Goal: Information Seeking & Learning: Learn about a topic

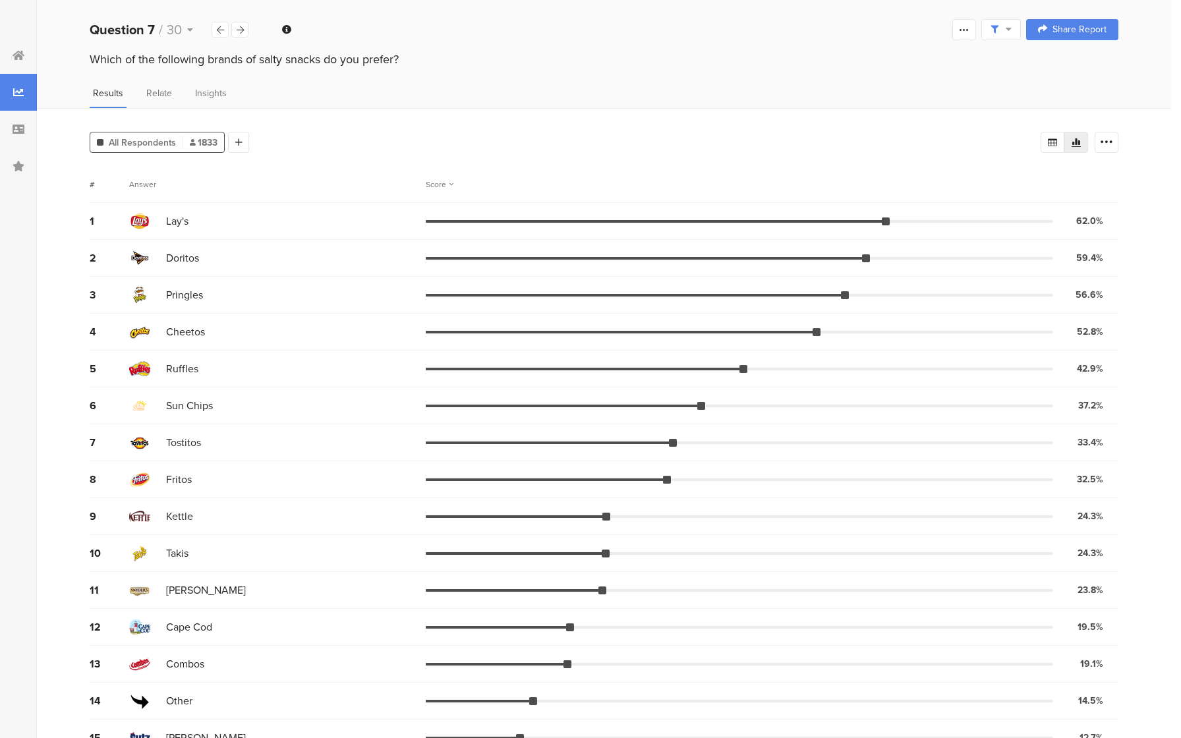
scroll to position [101, 0]
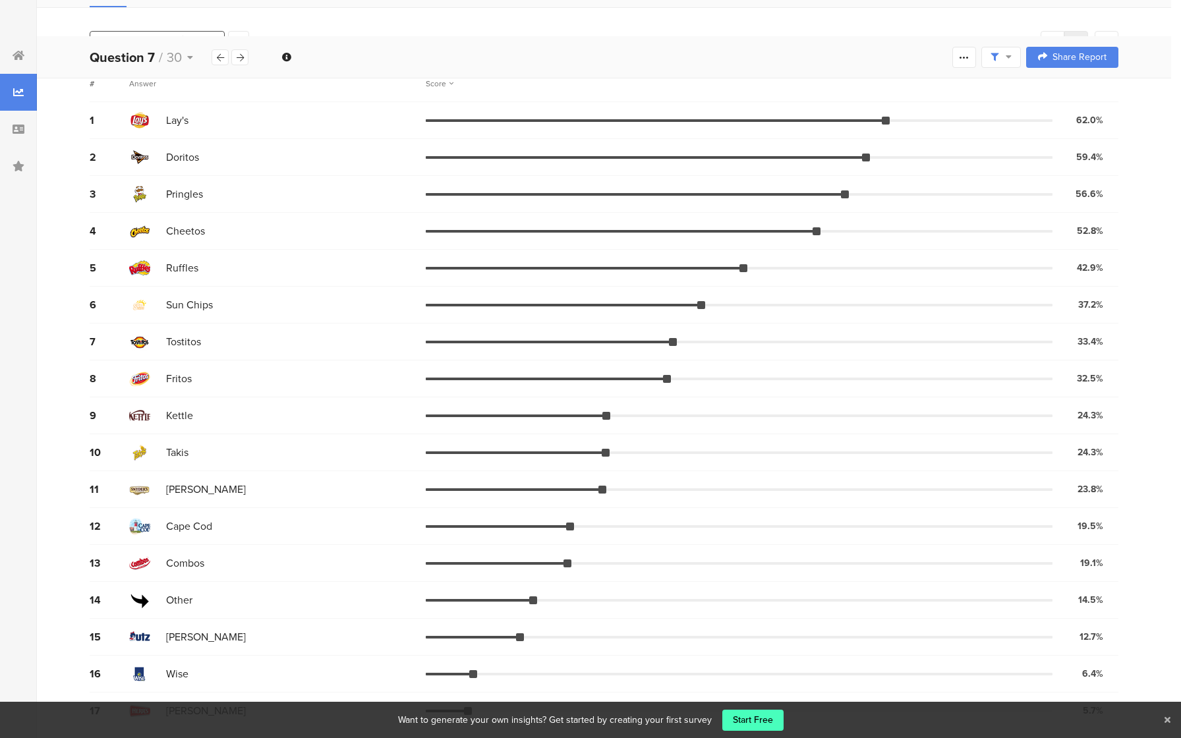
click at [1171, 720] on div "Want to generate your own insights? Get started by creating your first survey S…" at bounding box center [590, 720] width 1181 height 36
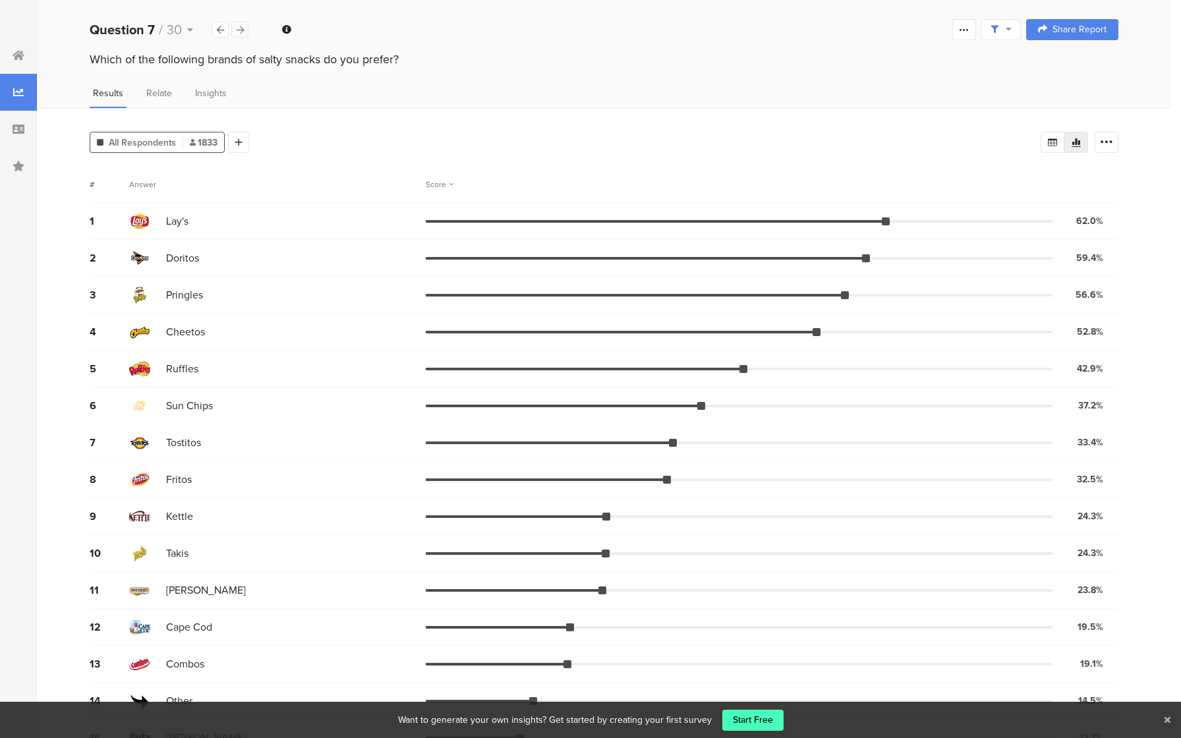
click at [237, 29] on icon at bounding box center [240, 30] width 7 height 9
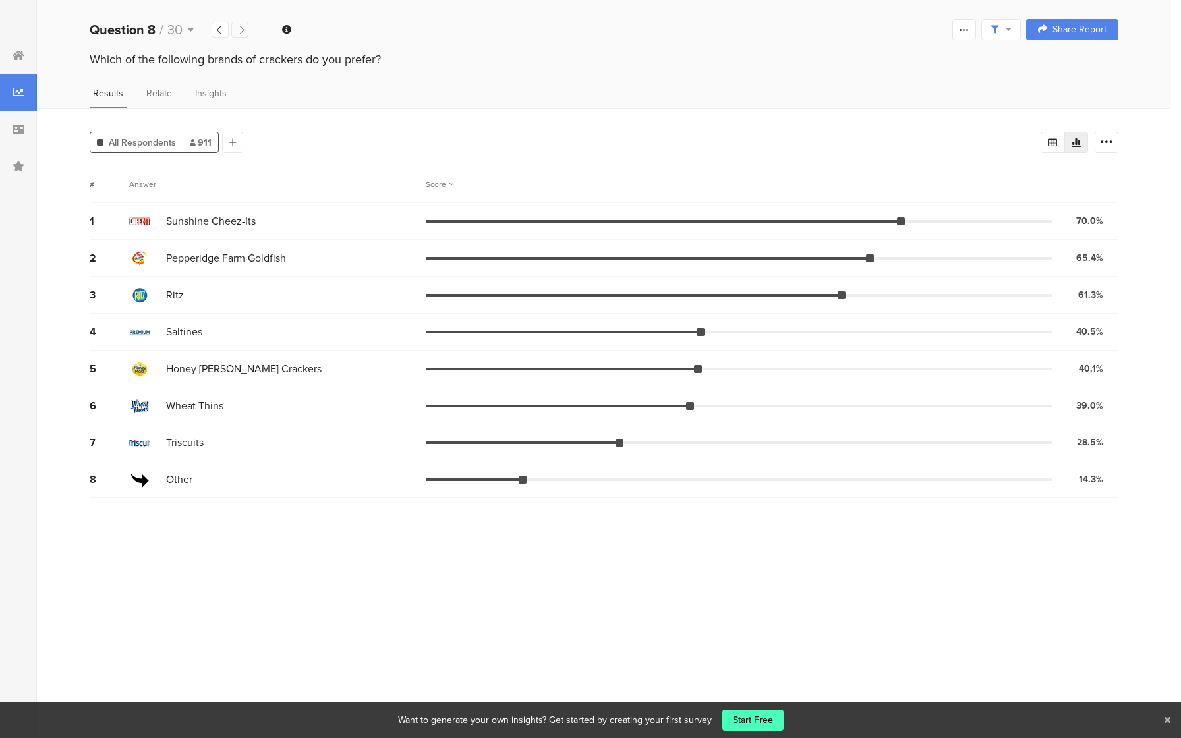
click at [237, 29] on icon at bounding box center [240, 30] width 7 height 9
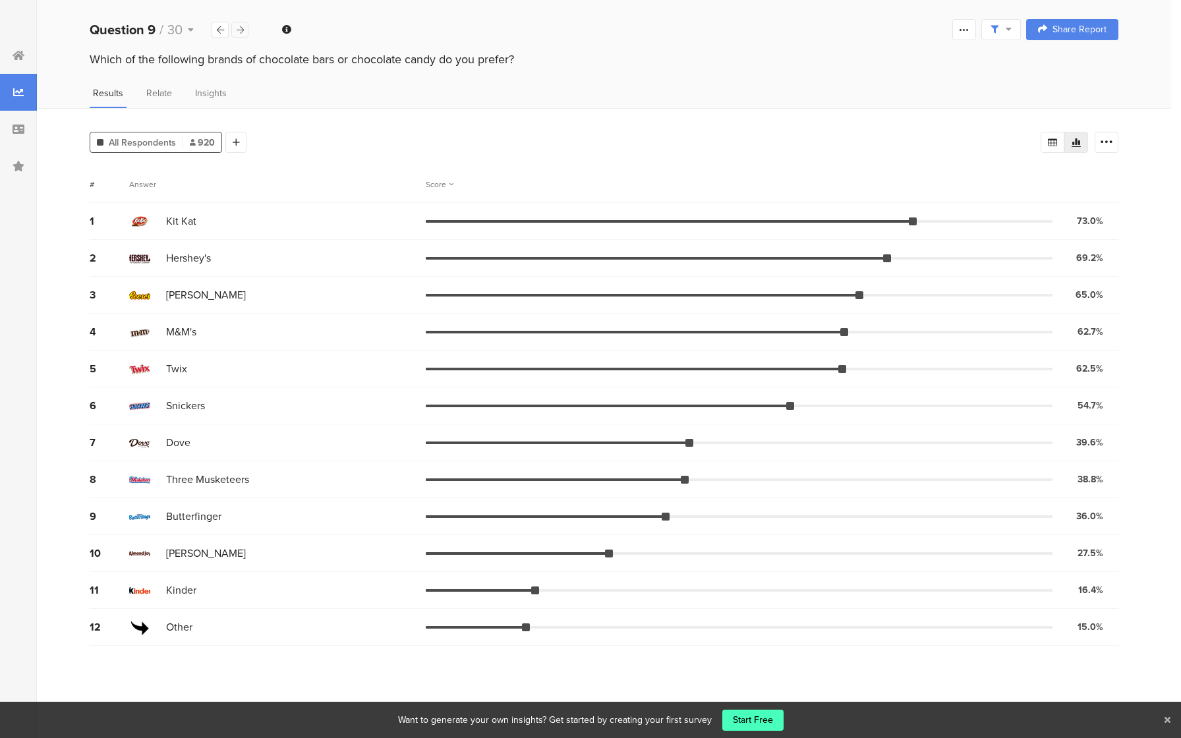
click at [244, 25] on div at bounding box center [239, 30] width 17 height 16
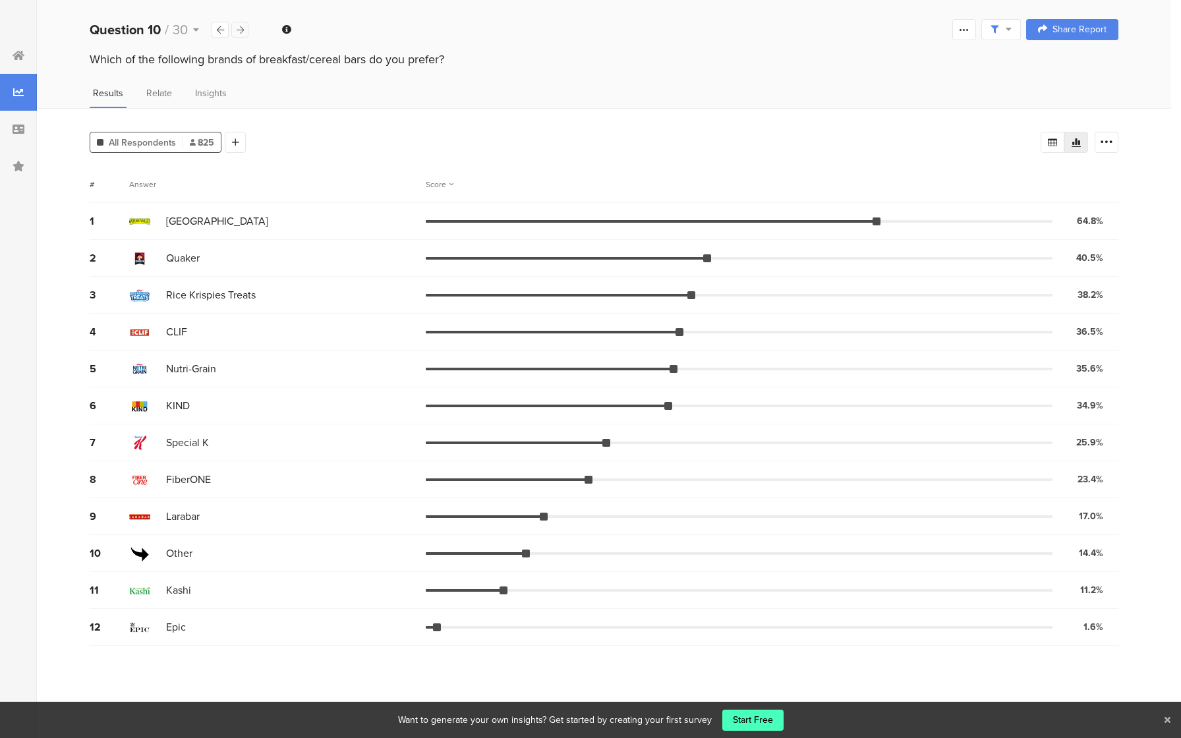
click at [244, 25] on div at bounding box center [239, 30] width 17 height 16
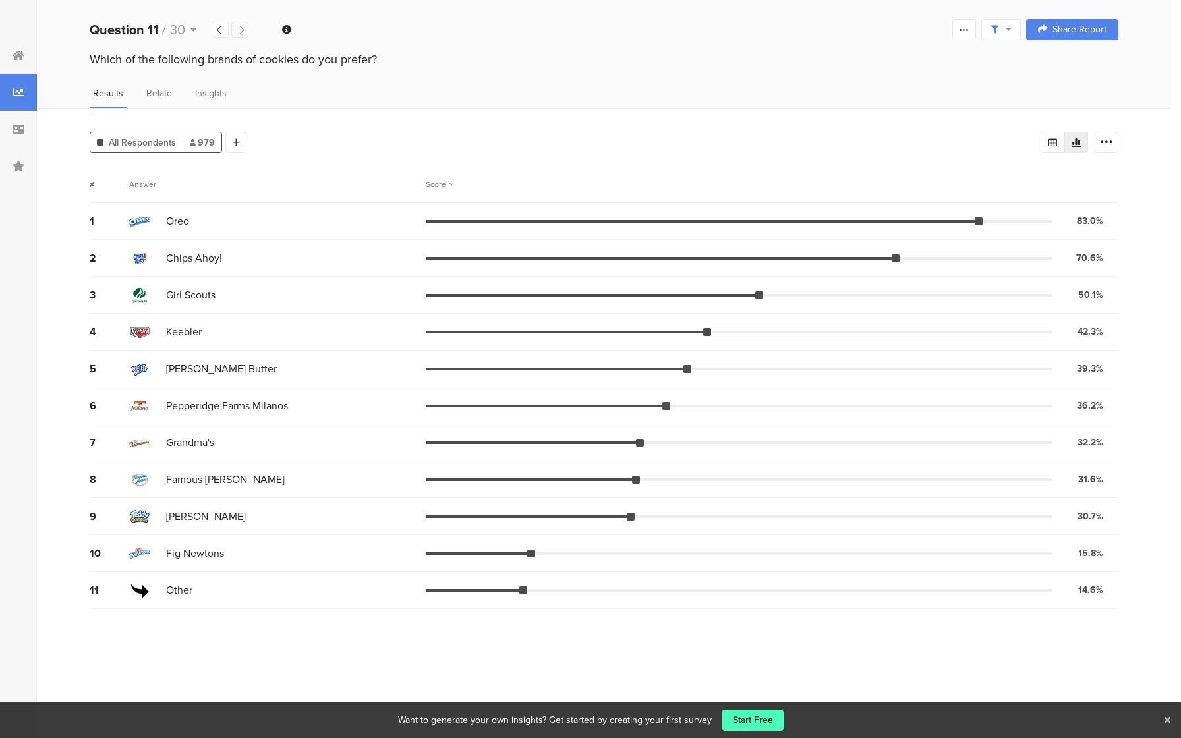
click at [244, 25] on div at bounding box center [239, 30] width 17 height 16
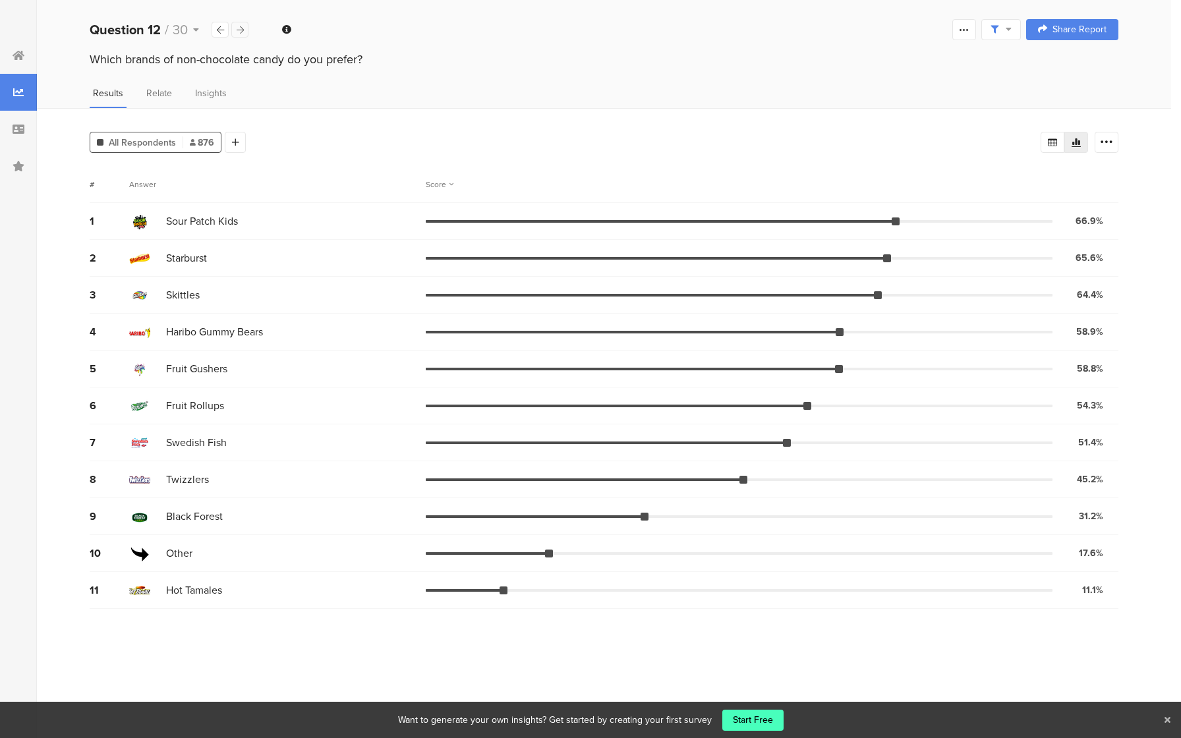
click at [244, 25] on div at bounding box center [239, 30] width 17 height 16
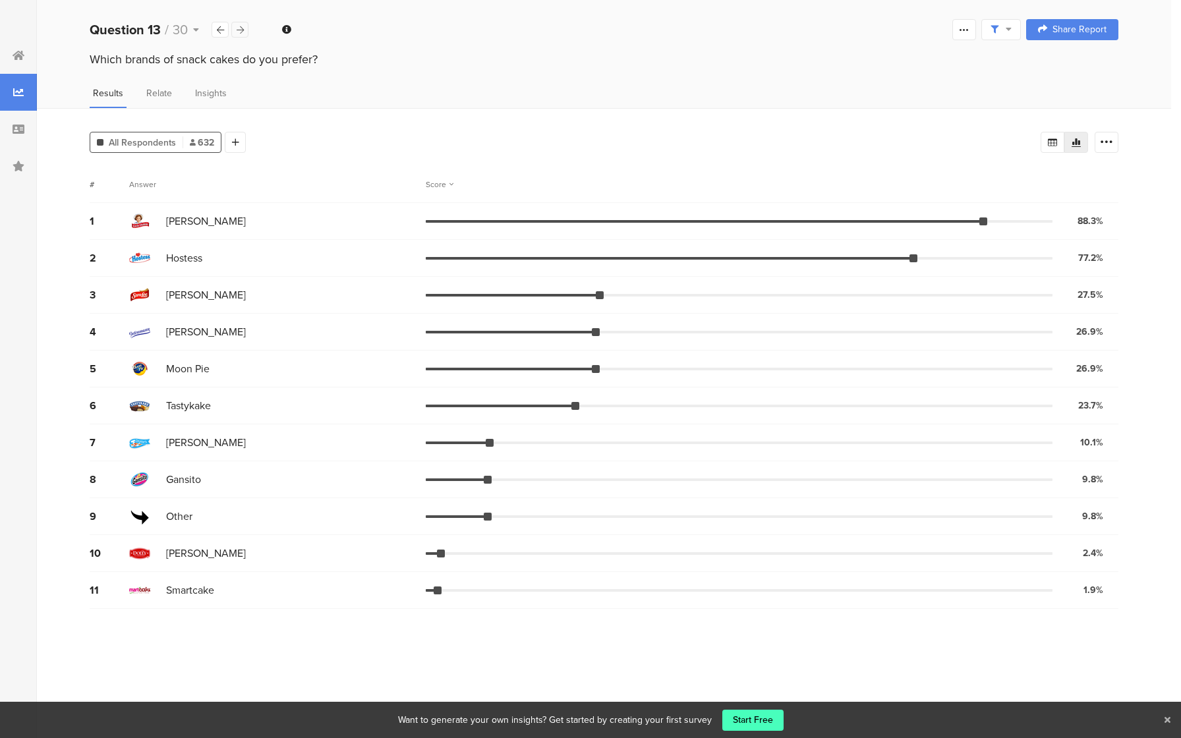
click at [244, 25] on div at bounding box center [239, 30] width 17 height 16
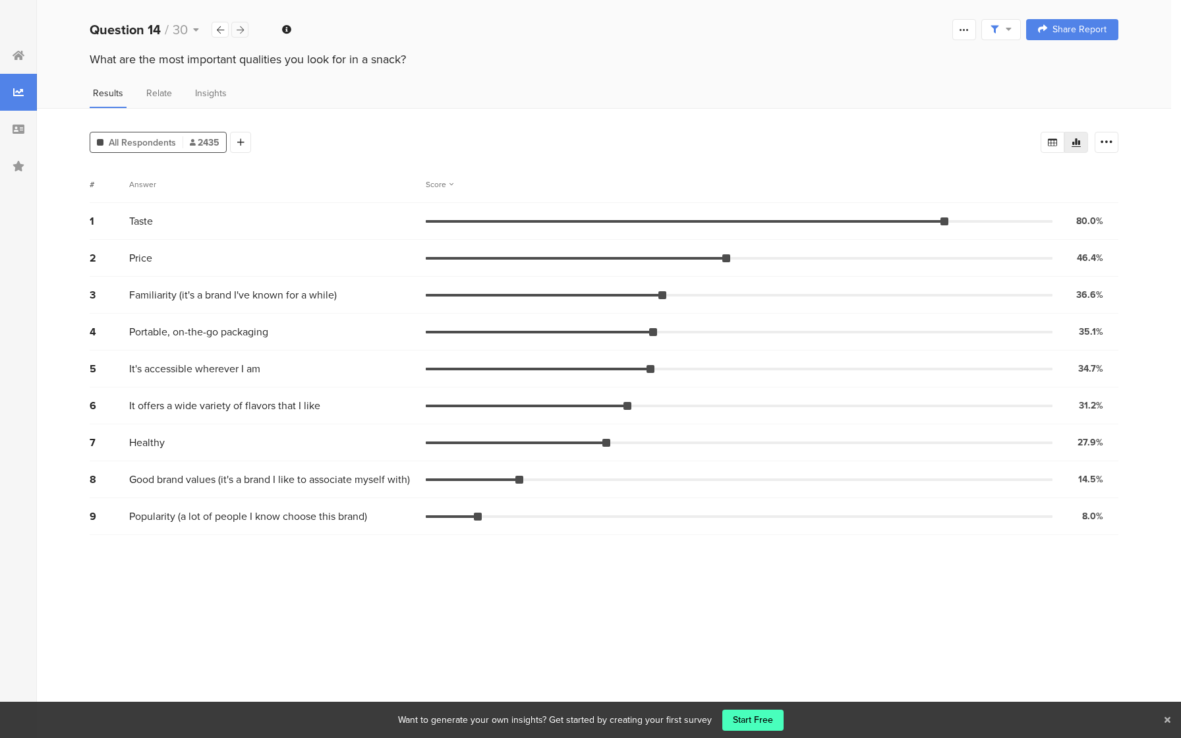
click at [244, 25] on div at bounding box center [239, 30] width 17 height 16
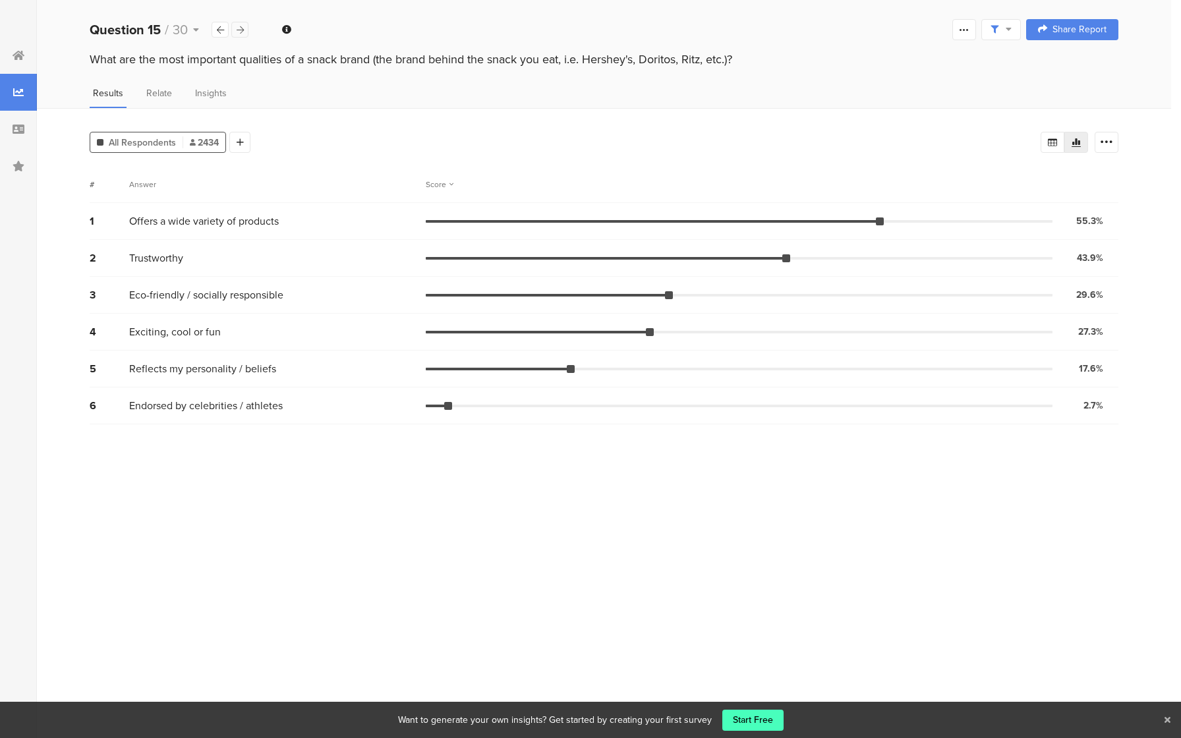
click at [244, 24] on div at bounding box center [239, 30] width 17 height 16
